Goal: Information Seeking & Learning: Learn about a topic

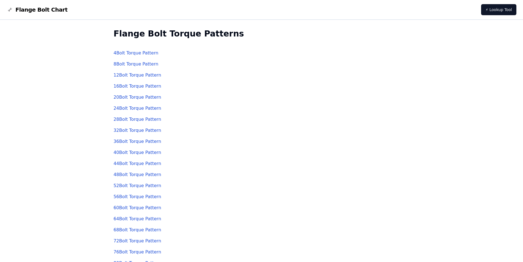
click at [155, 76] on link "12 Bolt Torque Pattern" at bounding box center [138, 74] width 48 height 5
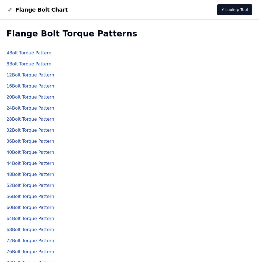
click at [35, 54] on link "4 Bolt Torque Pattern" at bounding box center [28, 52] width 45 height 5
click at [31, 110] on link "24 Bolt Torque Pattern" at bounding box center [30, 107] width 48 height 5
